Goal: Task Accomplishment & Management: Manage account settings

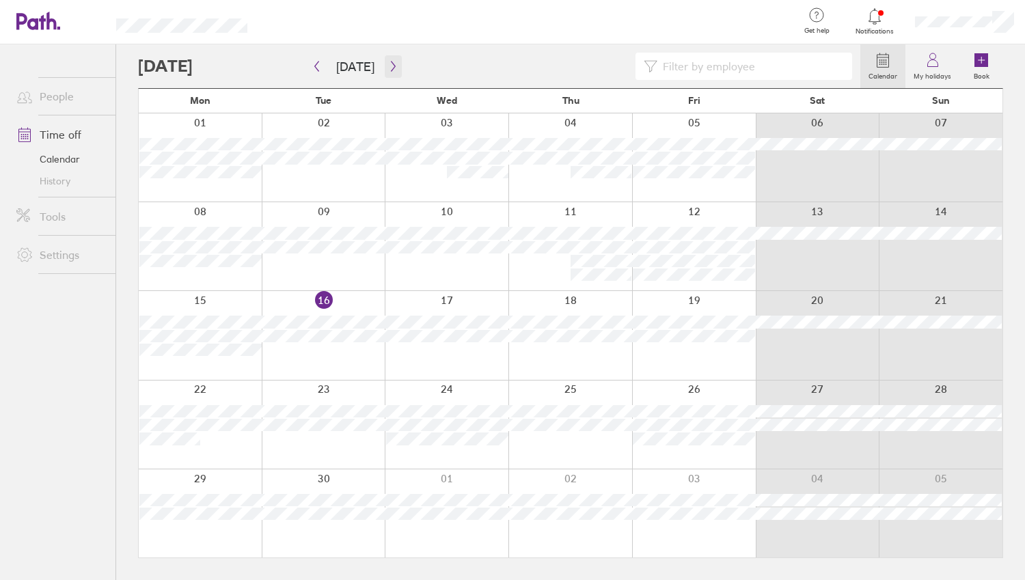
click at [388, 68] on icon "button" at bounding box center [393, 66] width 10 height 11
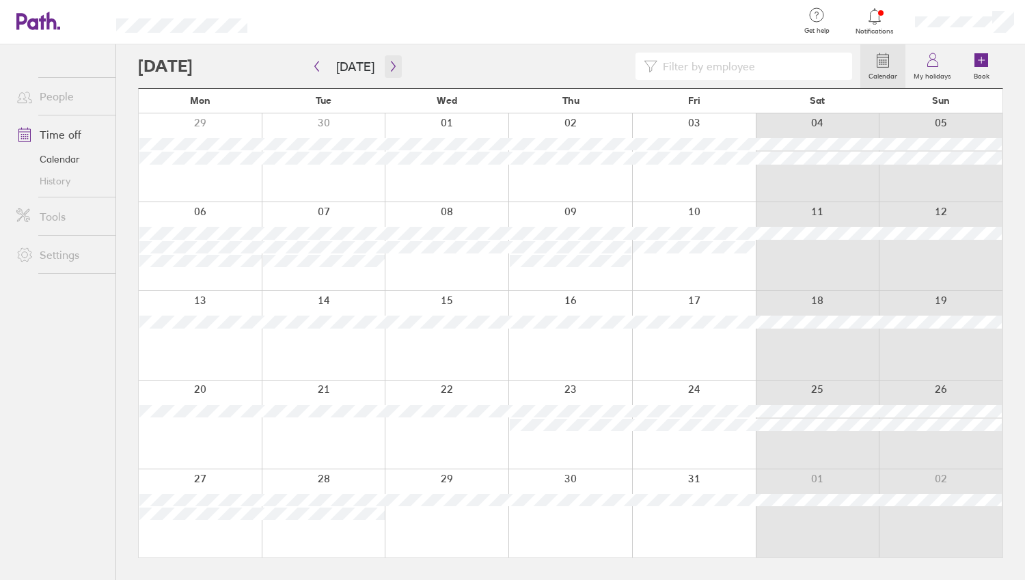
click at [392, 61] on icon "button" at bounding box center [393, 66] width 10 height 11
click at [386, 55] on button "button" at bounding box center [393, 66] width 17 height 23
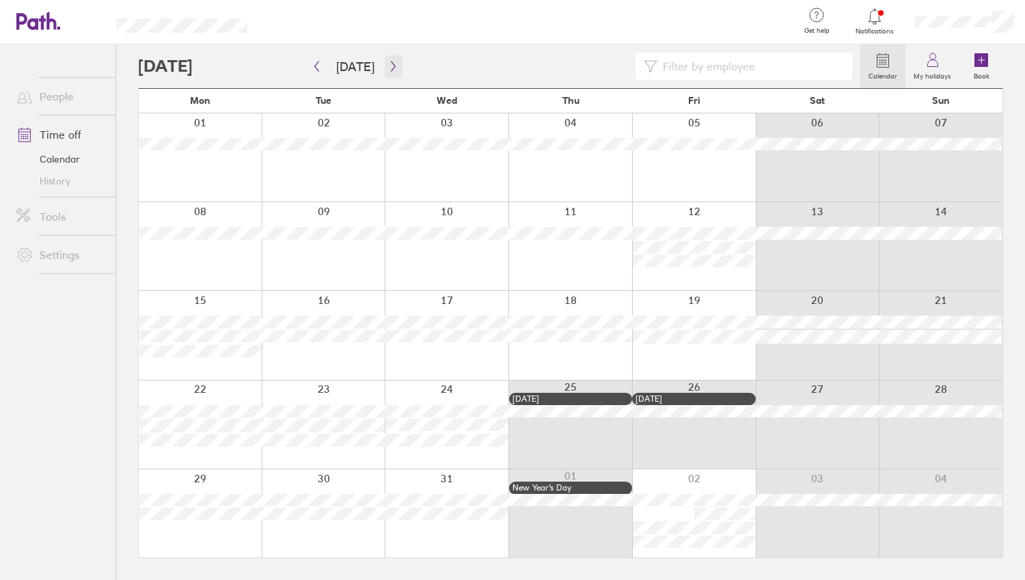
click at [391, 68] on icon "button" at bounding box center [393, 67] width 4 height 10
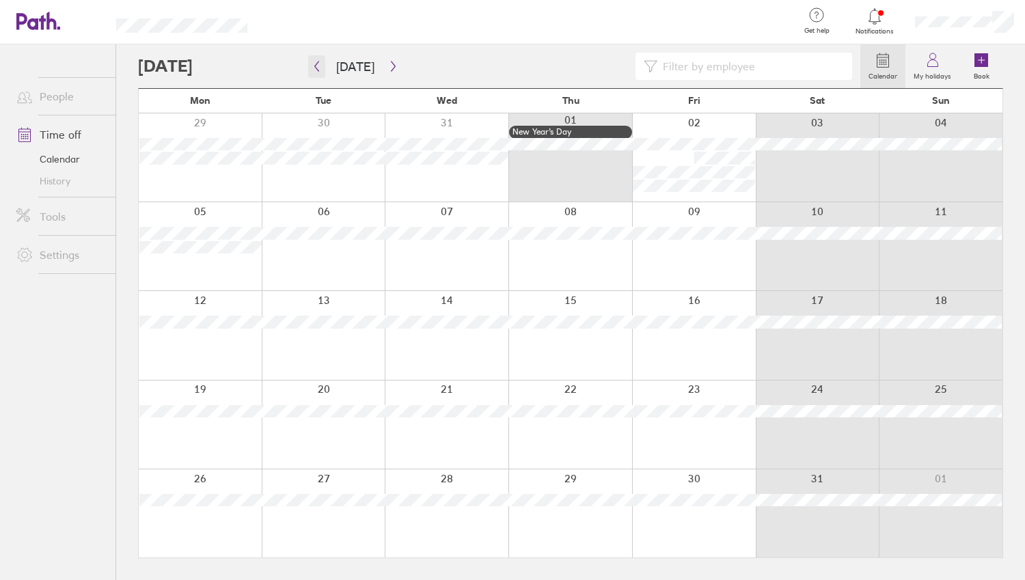
click at [311, 68] on button "button" at bounding box center [316, 66] width 17 height 23
